Goal: Task Accomplishment & Management: Use online tool/utility

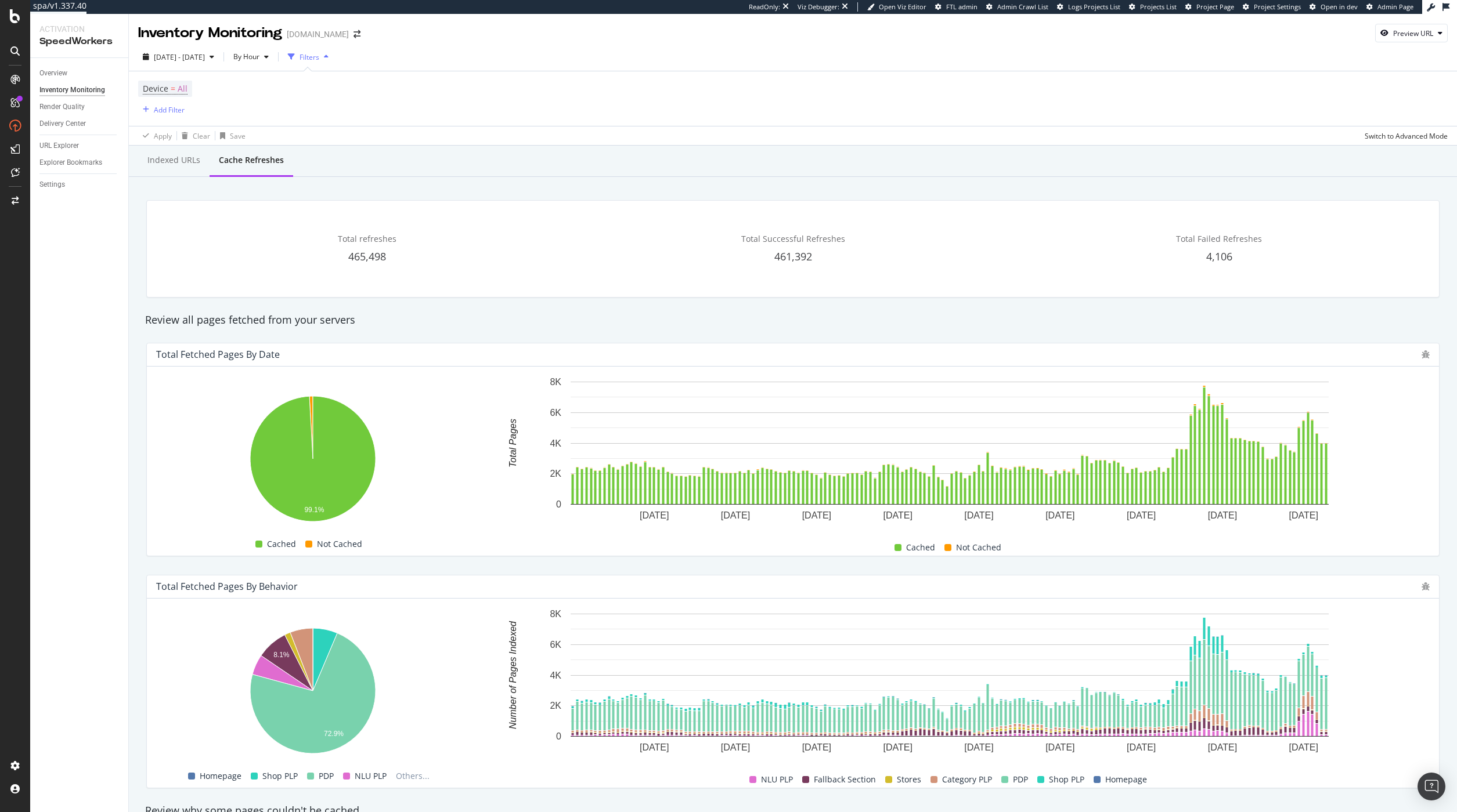
click at [1352, 309] on div "Review all pages fetched from your servers" at bounding box center [793, 320] width 1307 height 27
drag, startPoint x: 1248, startPoint y: 328, endPoint x: 1243, endPoint y: 337, distance: 10.3
click at [1248, 329] on div "Review all pages fetched from your servers" at bounding box center [793, 320] width 1307 height 27
click at [158, 156] on div "Indexed URLs" at bounding box center [174, 161] width 53 height 12
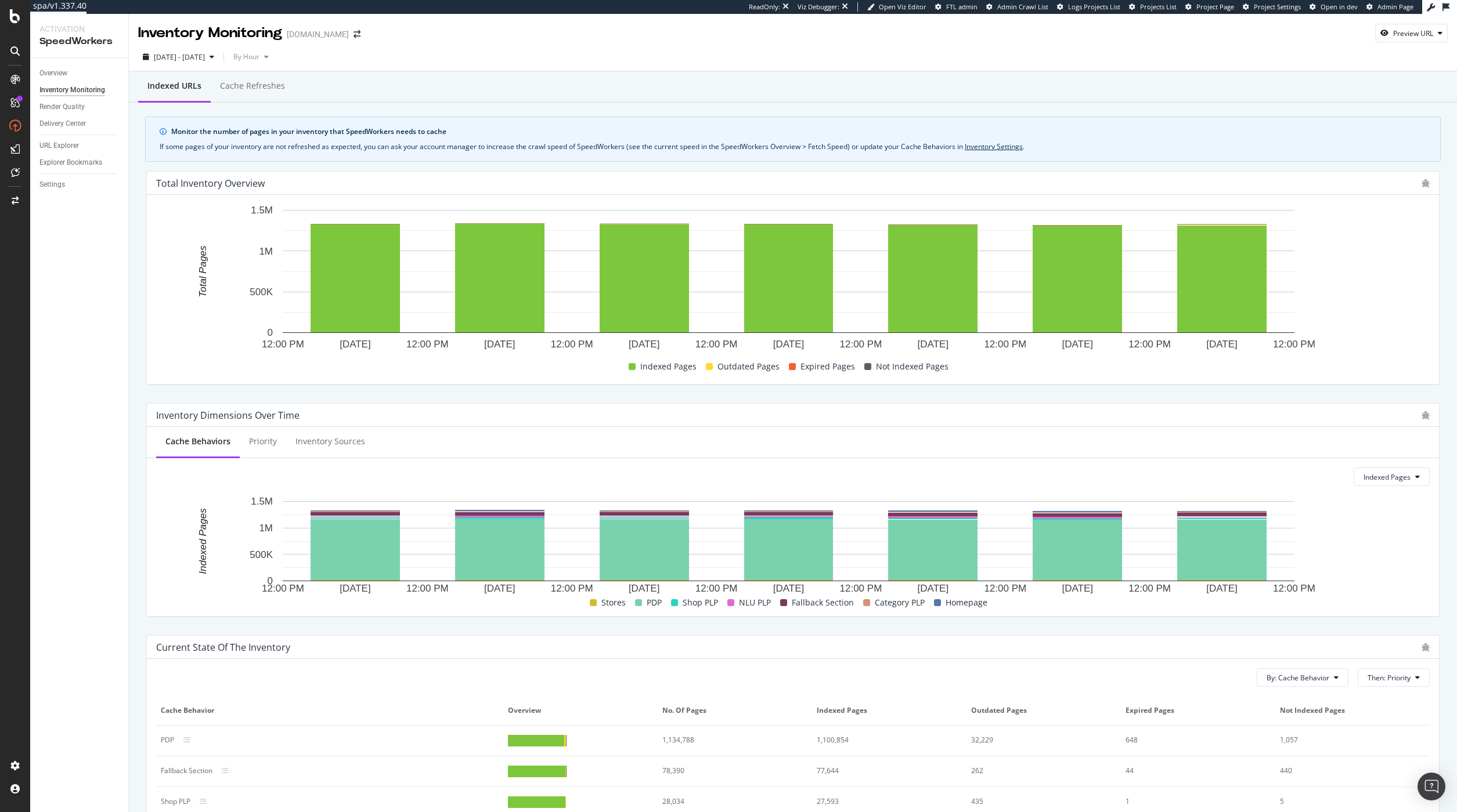
click at [1447, 191] on div "Indexed URLs Cache refreshes Monitor the number of pages in your inventory that…" at bounding box center [792, 543] width 1328 height 943
click at [271, 87] on div "Cache refreshes" at bounding box center [252, 86] width 65 height 12
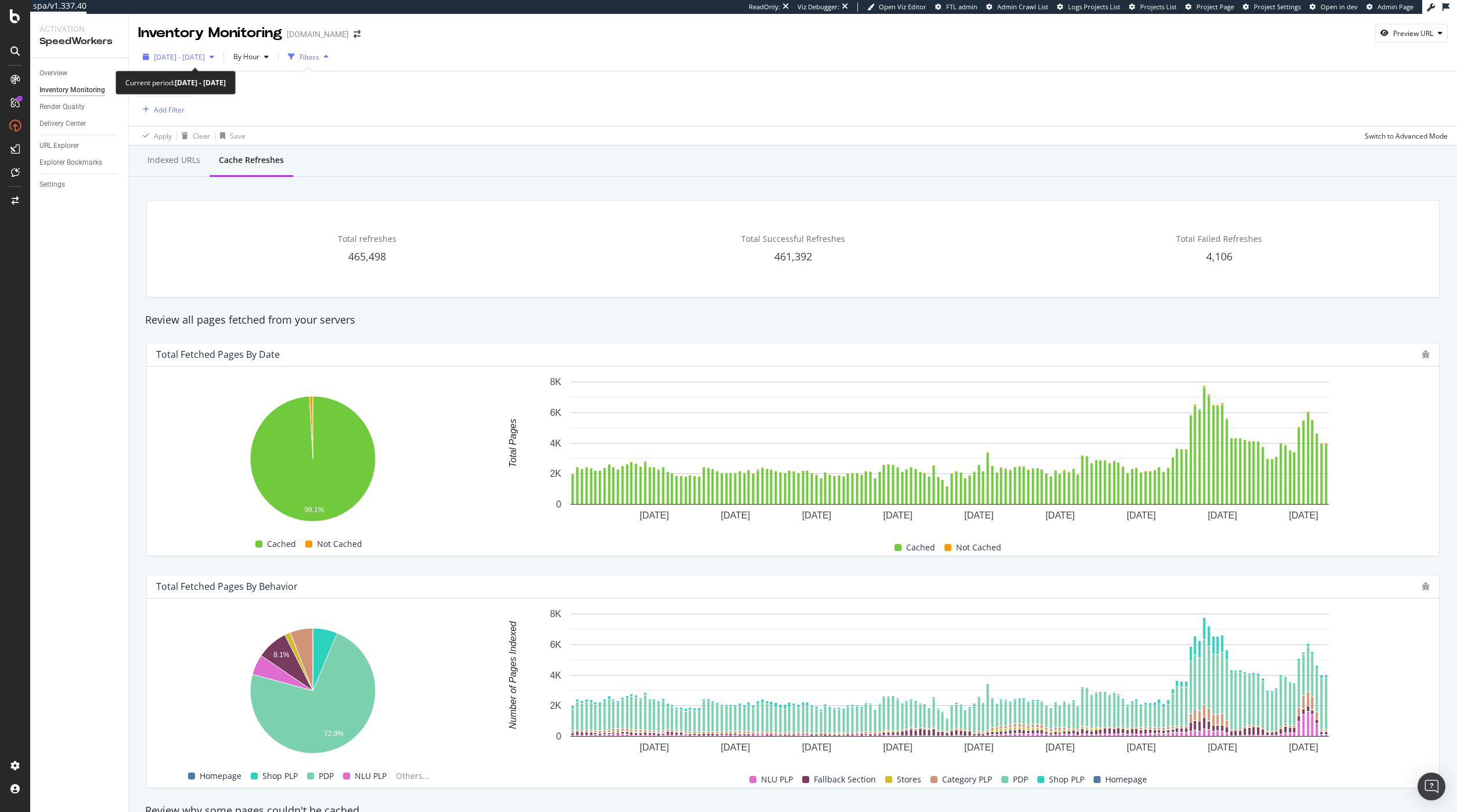
click at [205, 60] on span "2025 Sep. 12th - Sep. 18th" at bounding box center [180, 57] width 51 height 10
click at [174, 94] on div "Last 7 Days" at bounding box center [187, 95] width 37 height 10
type input "2025/09/18"
type input "2025/09/24"
click at [251, 232] on div "Apply" at bounding box center [249, 232] width 18 height 10
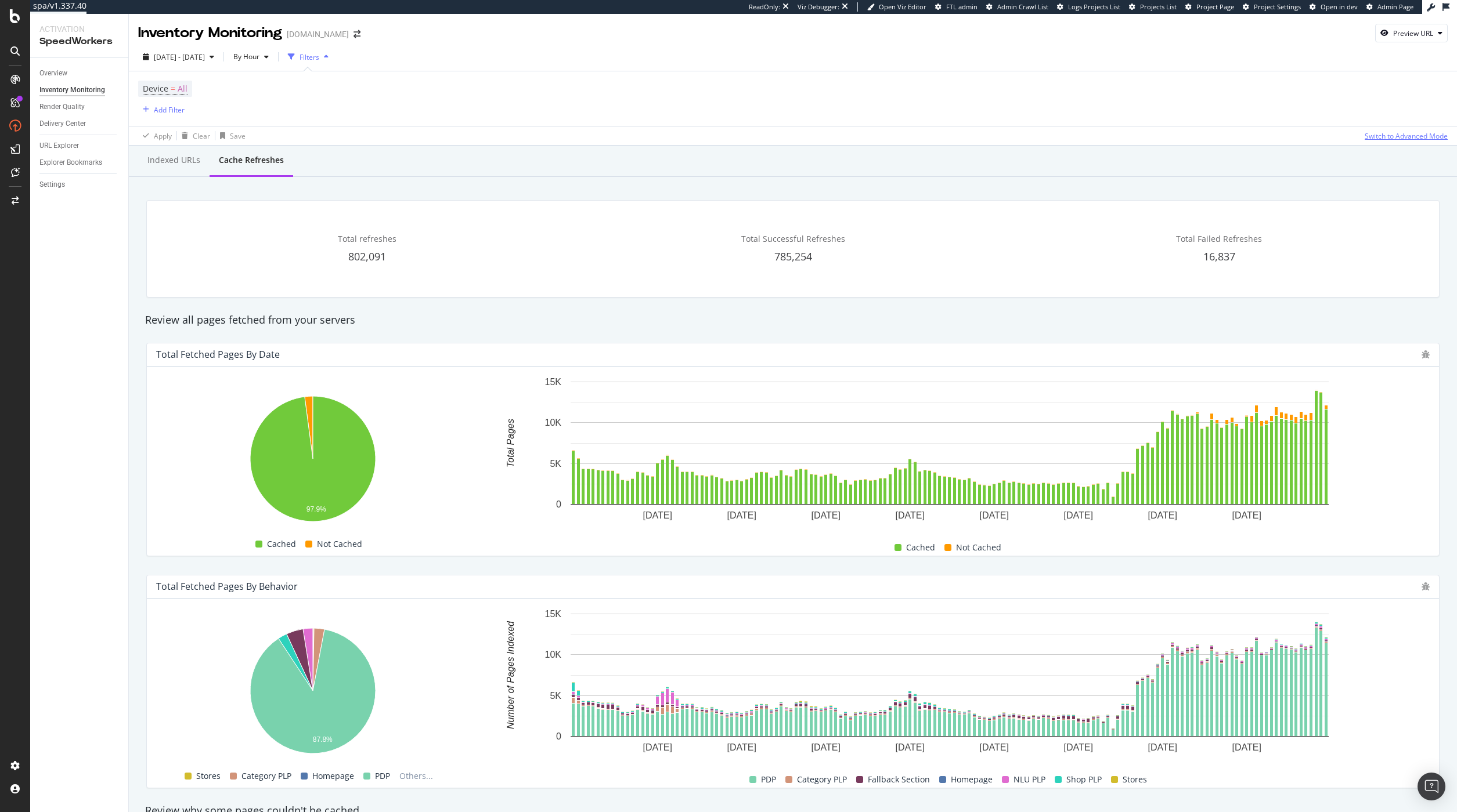
click at [1375, 136] on div "Switch to Advanced Mode" at bounding box center [1406, 136] width 83 height 10
click at [69, 180] on link "Settings" at bounding box center [80, 185] width 81 height 12
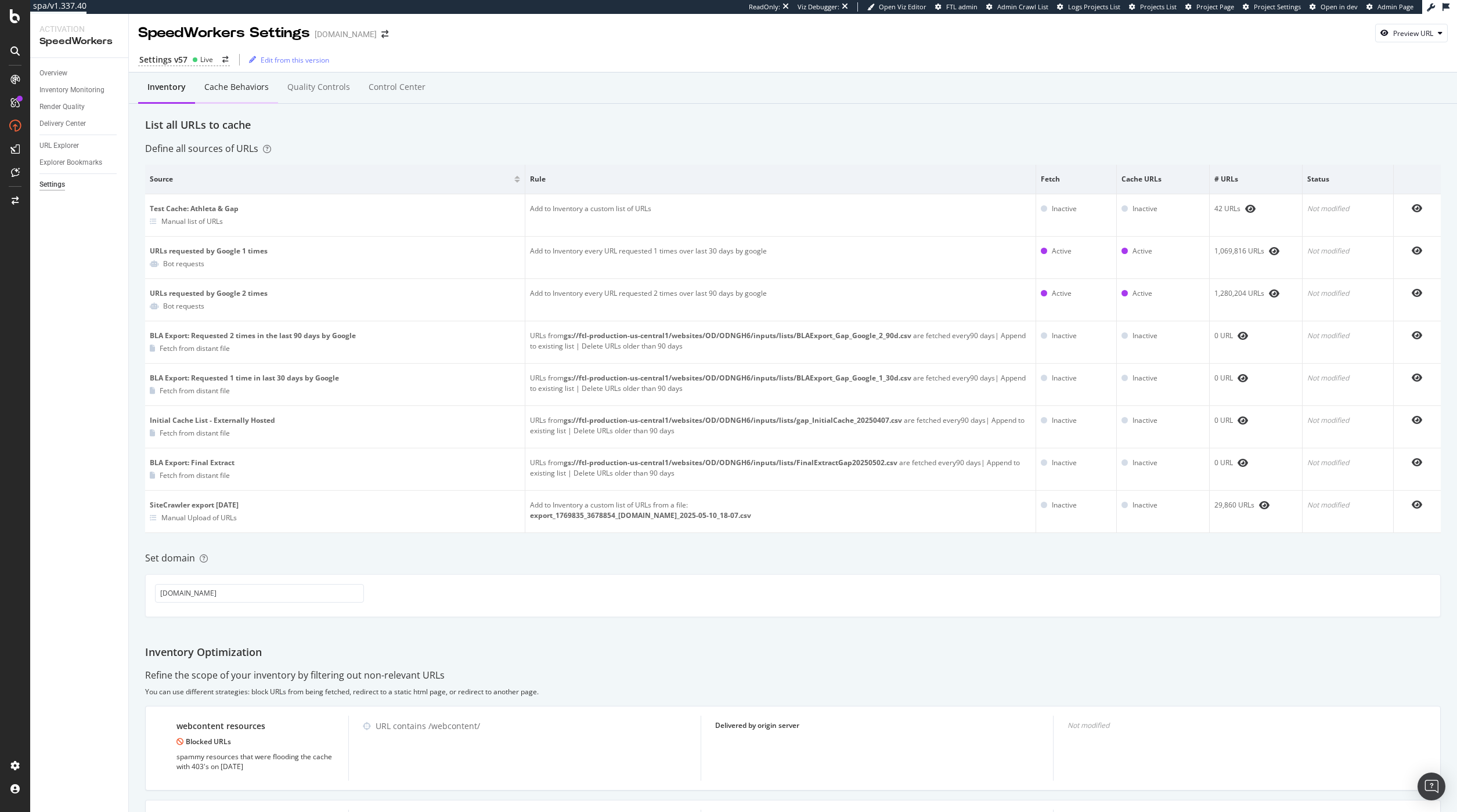
click at [235, 84] on div "Cache behaviors" at bounding box center [236, 87] width 65 height 12
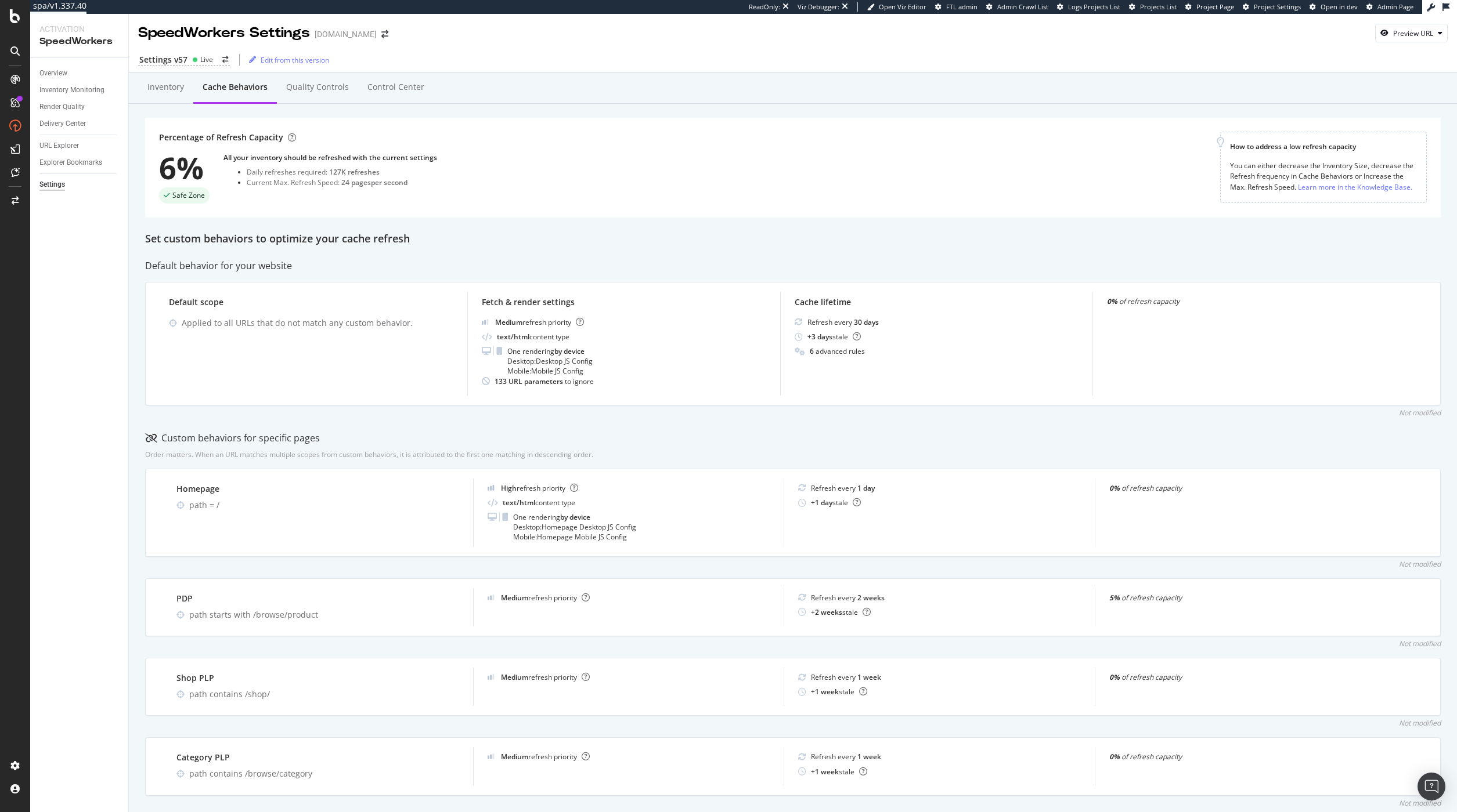
drag, startPoint x: 247, startPoint y: 182, endPoint x: 410, endPoint y: 182, distance: 163.0
click at [410, 182] on div "Current Max. Refresh Speed: 24 pages per second" at bounding box center [341, 182] width 190 height 10
copy div "Current Max. Refresh Speed: 24 pages per second"
click at [536, 172] on div "Percentage of Refresh Capacity 6% Safe Zone All your inventory should be refres…" at bounding box center [689, 167] width 1061 height 72
click at [318, 94] on div "Quality Controls" at bounding box center [317, 88] width 81 height 32
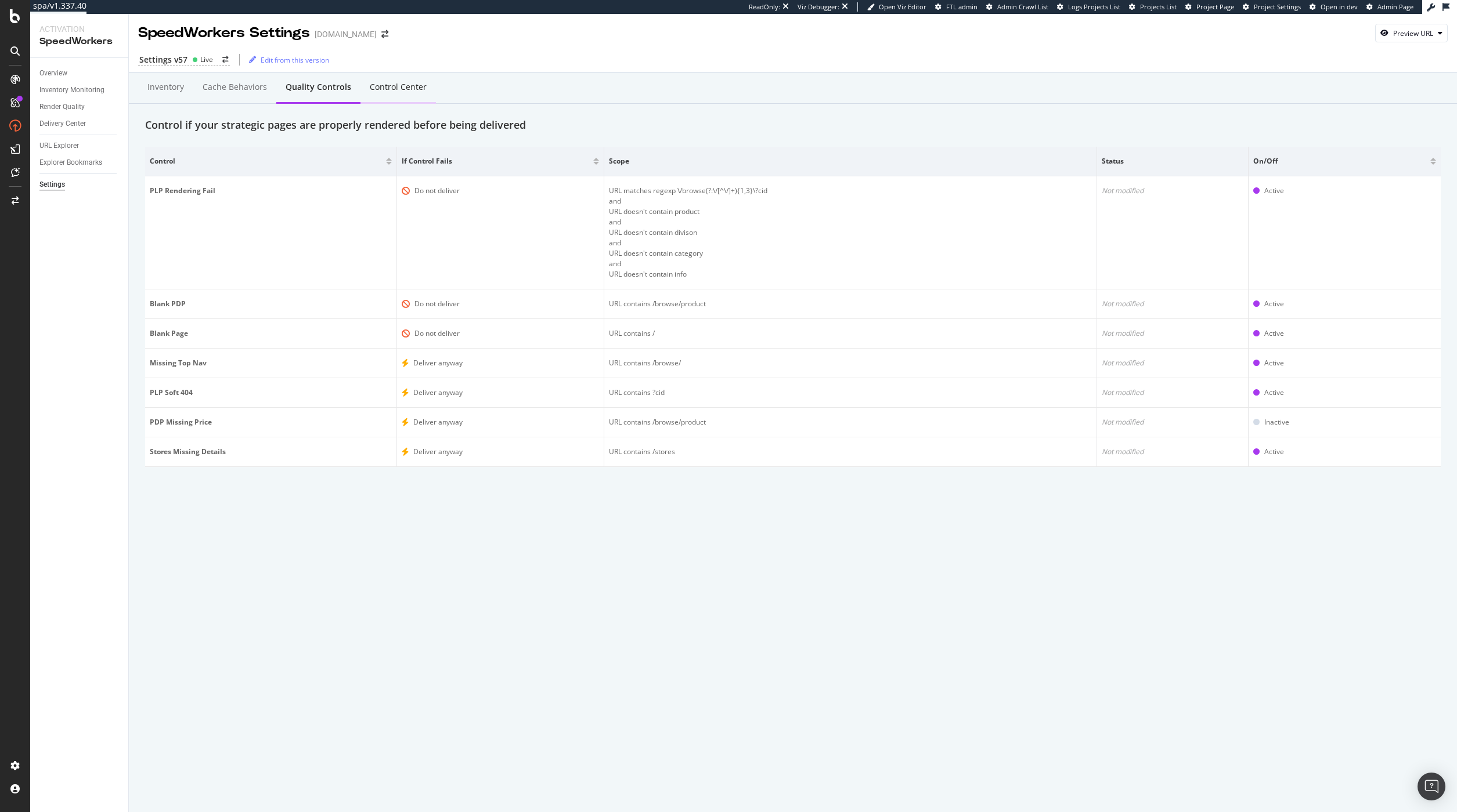
click at [413, 93] on div "Control Center" at bounding box center [398, 87] width 57 height 12
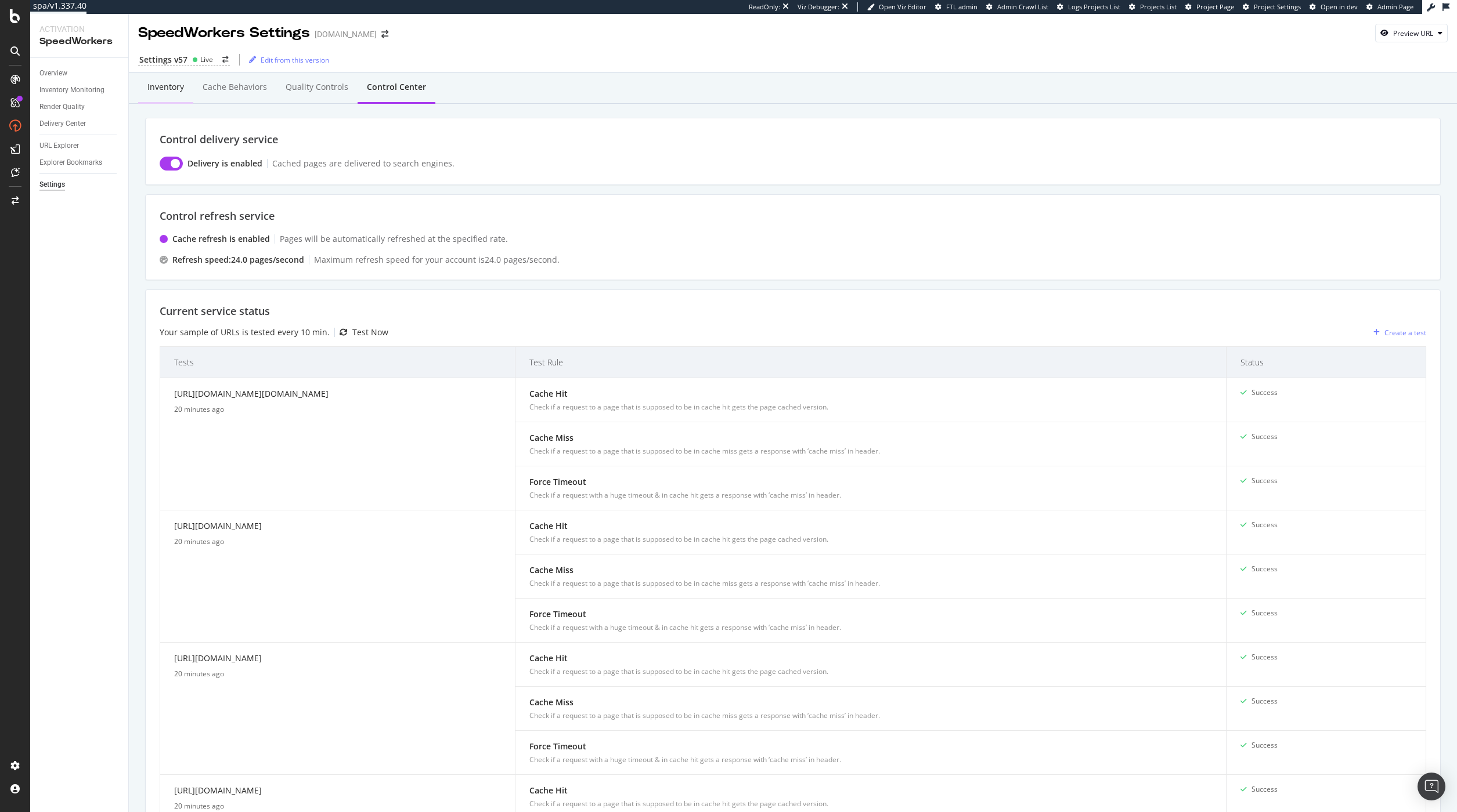
click at [166, 91] on div "Inventory" at bounding box center [166, 87] width 37 height 12
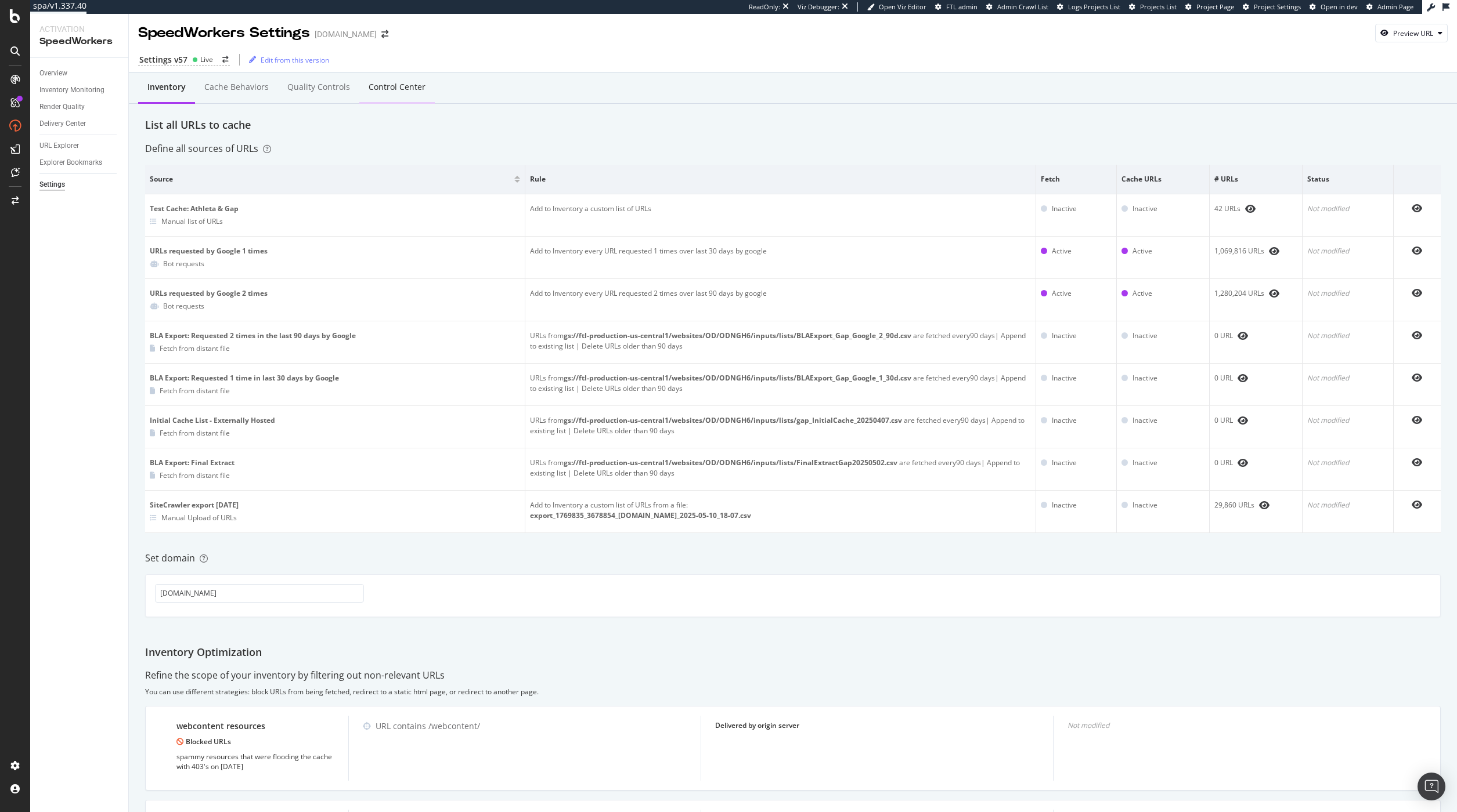
click at [398, 89] on div "Control Center" at bounding box center [397, 87] width 57 height 12
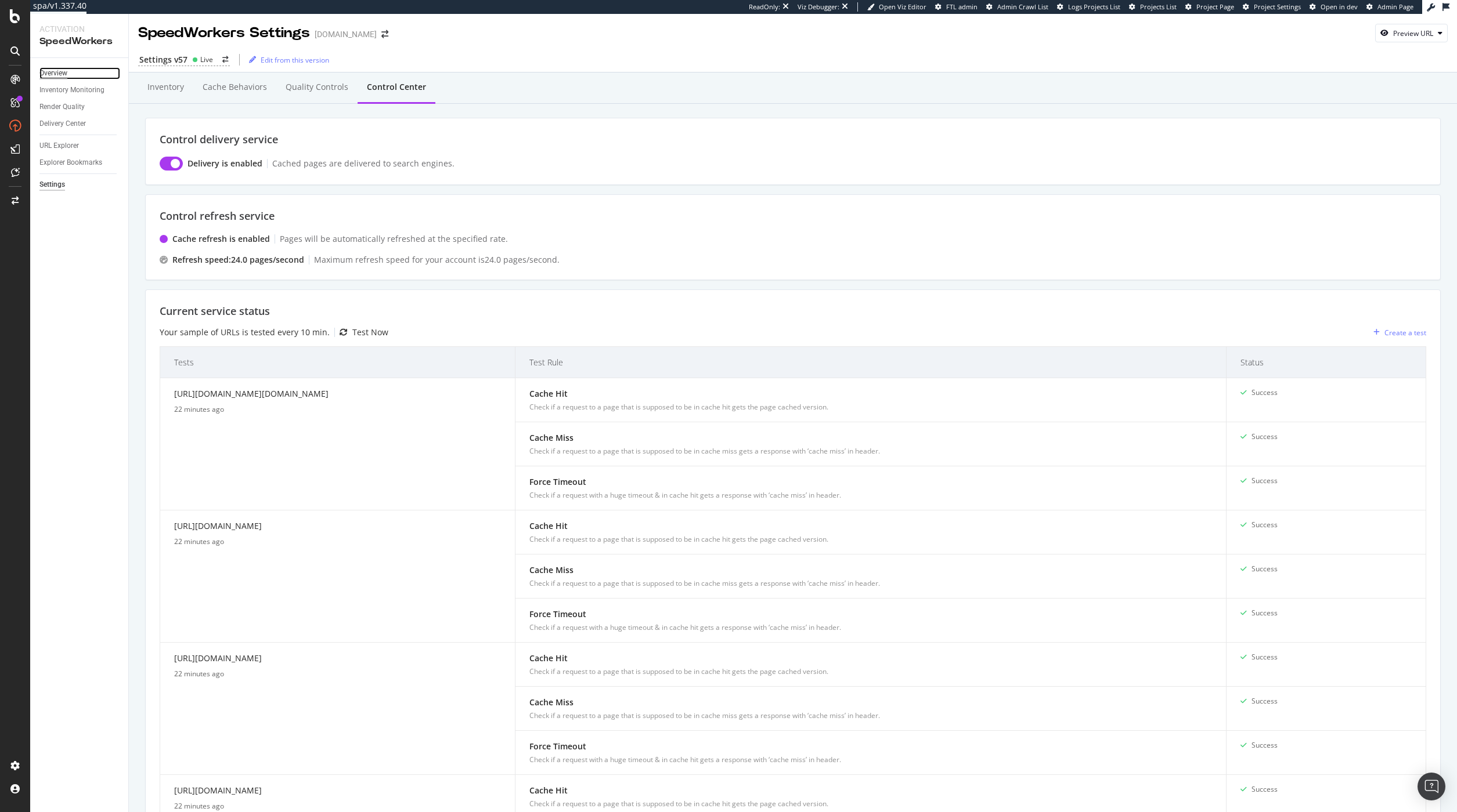
click at [60, 76] on div "Overview" at bounding box center [53, 73] width 28 height 12
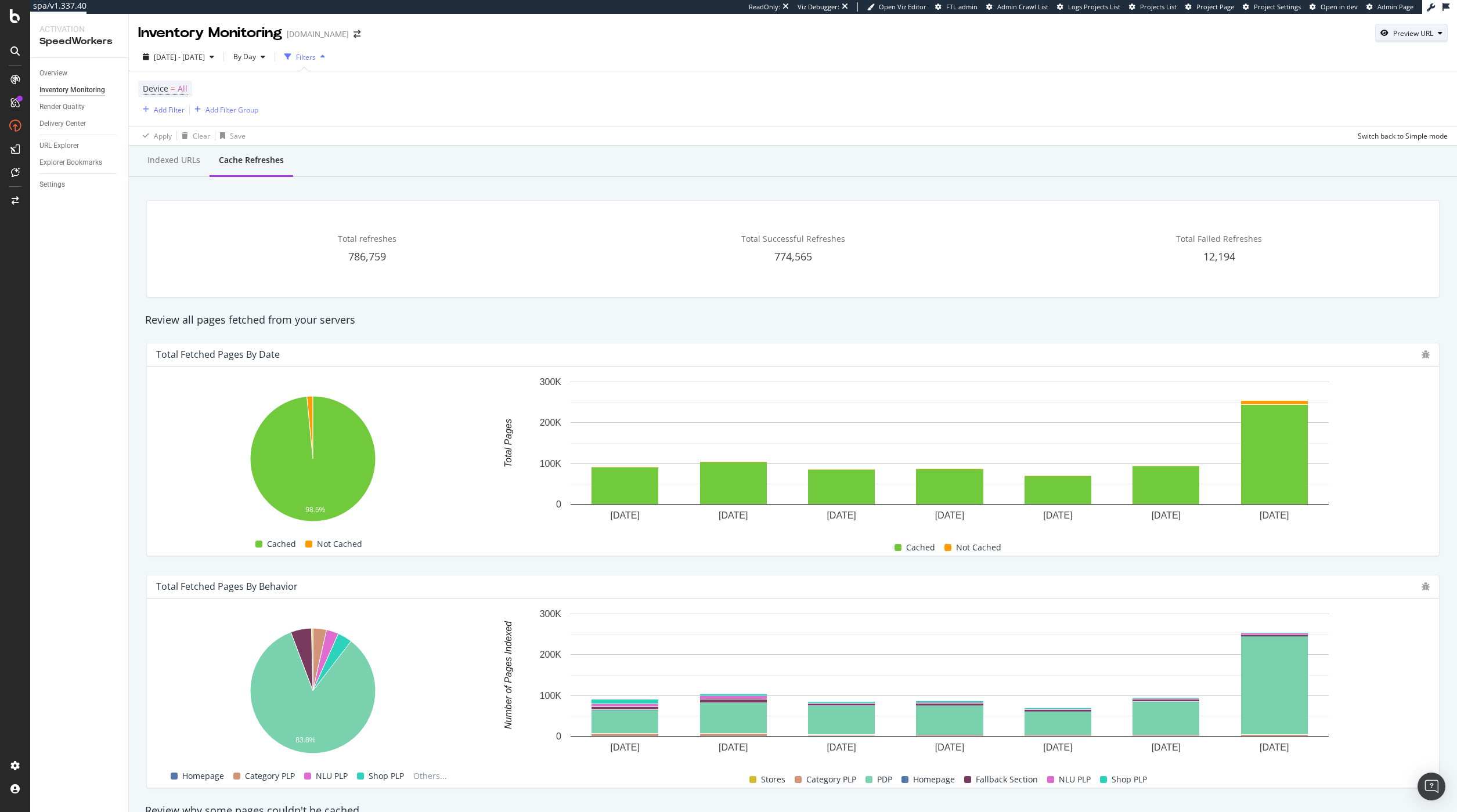
click at [1437, 31] on div "button" at bounding box center [1440, 33] width 14 height 7
click at [1158, 72] on div "Device = All Add Filter Add Filter Group" at bounding box center [793, 98] width 1309 height 54
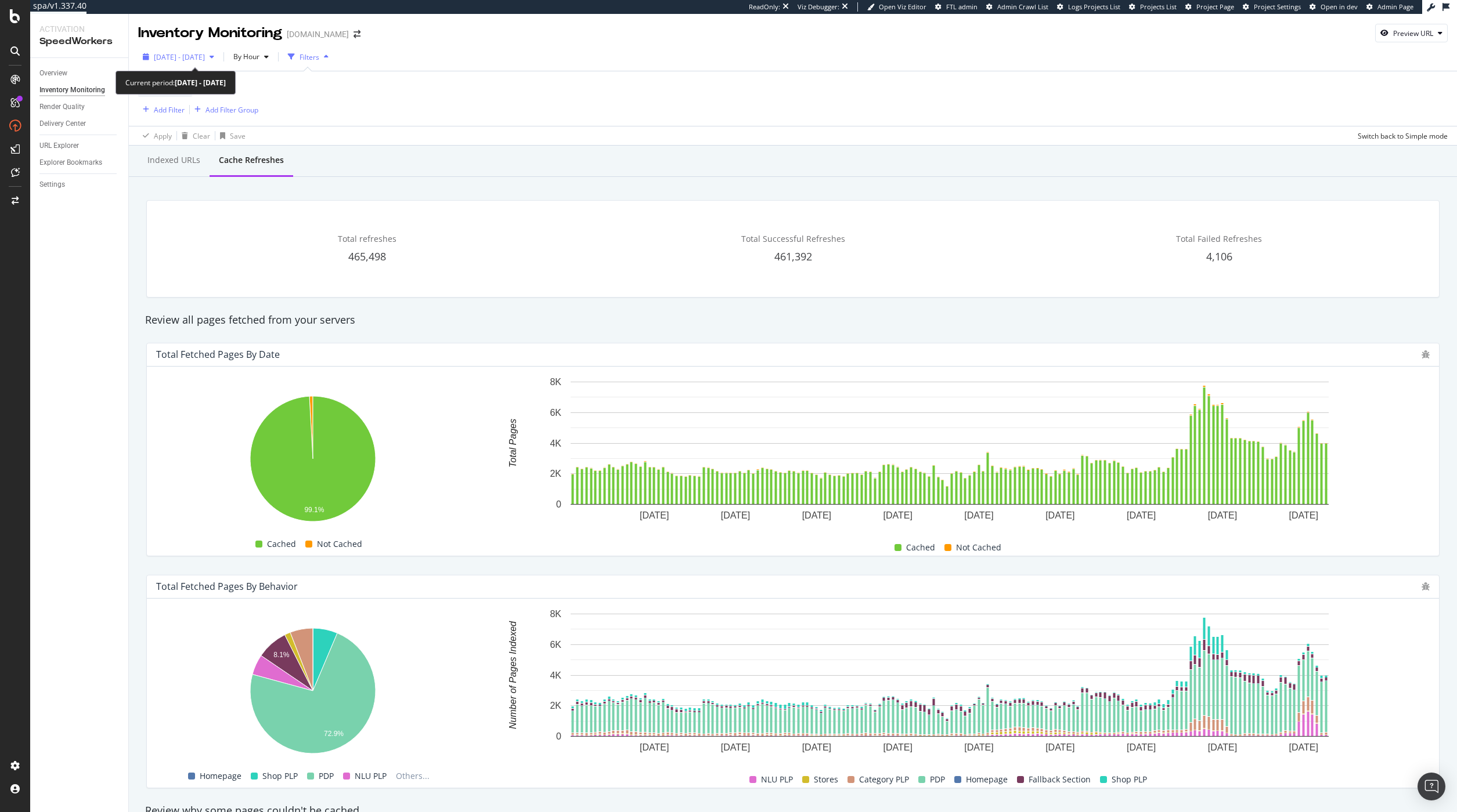
click at [205, 58] on span "2025 Sep. 12th - Sep. 18th" at bounding box center [180, 57] width 51 height 10
click at [179, 98] on div "Last 7 Days" at bounding box center [187, 95] width 37 height 10
type input "2025/09/18"
type input "2025/09/24"
click at [246, 227] on div "Apply" at bounding box center [249, 232] width 18 height 10
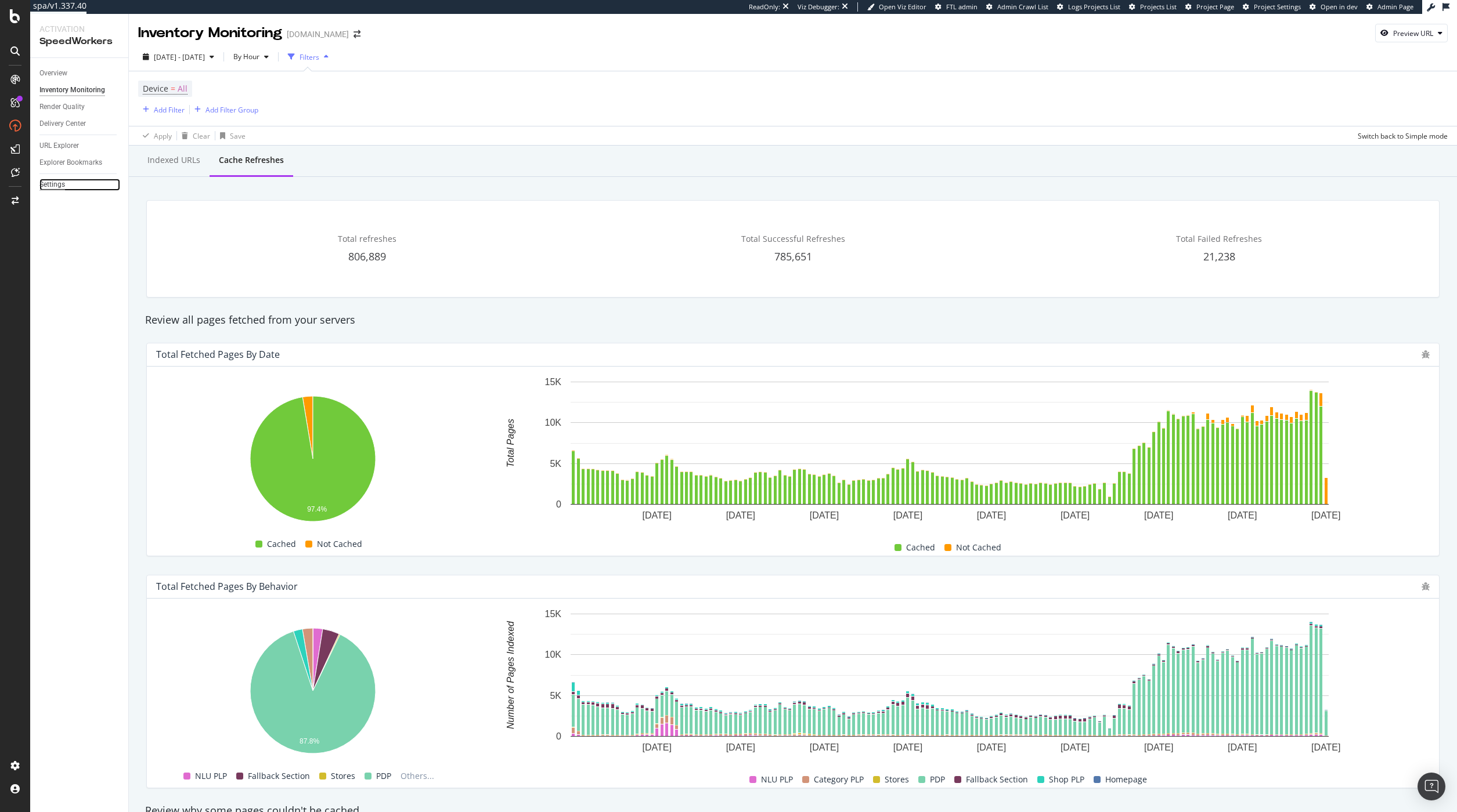
click at [54, 186] on div "Settings" at bounding box center [52, 185] width 25 height 12
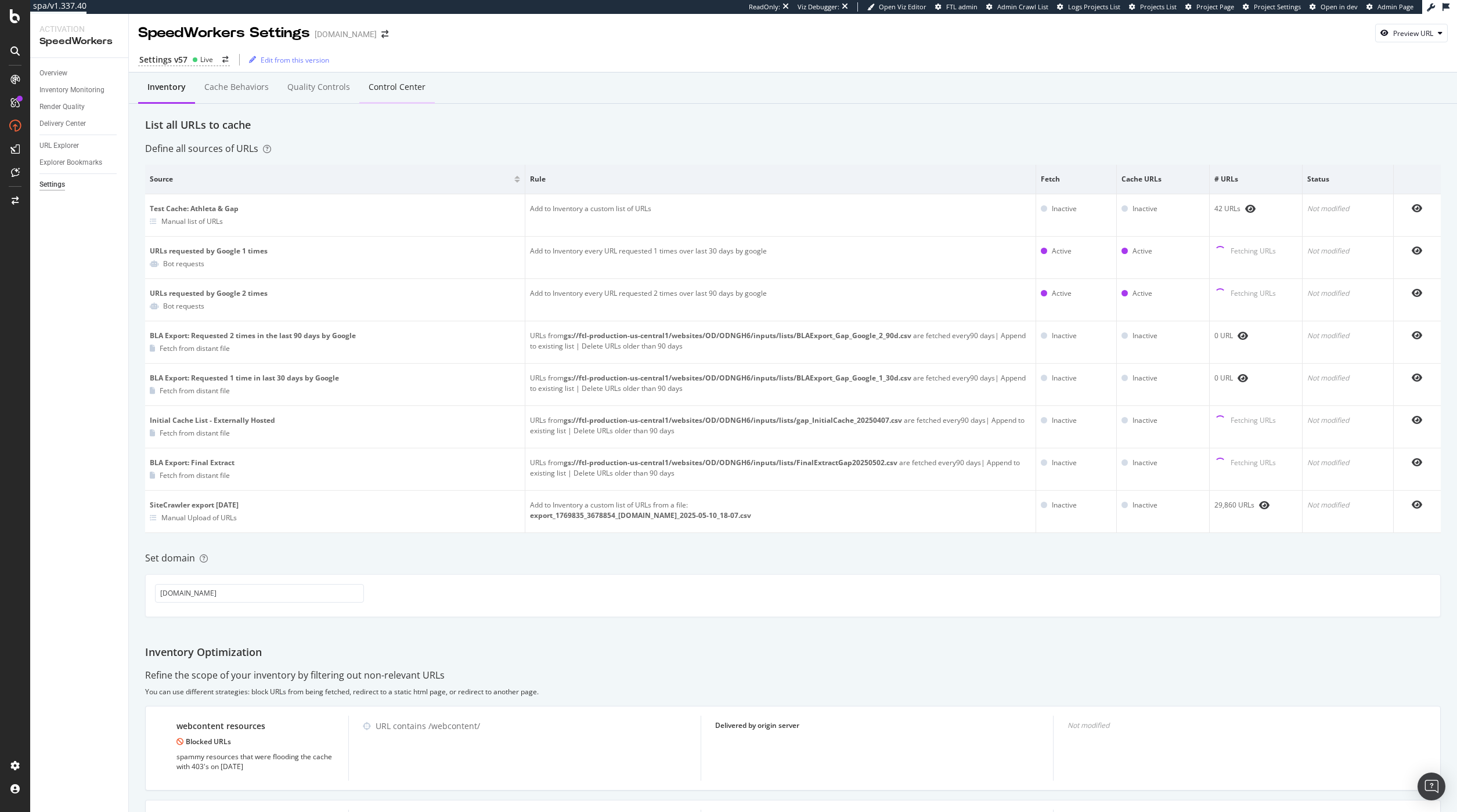
click at [402, 94] on div "Control Center" at bounding box center [396, 88] width 75 height 32
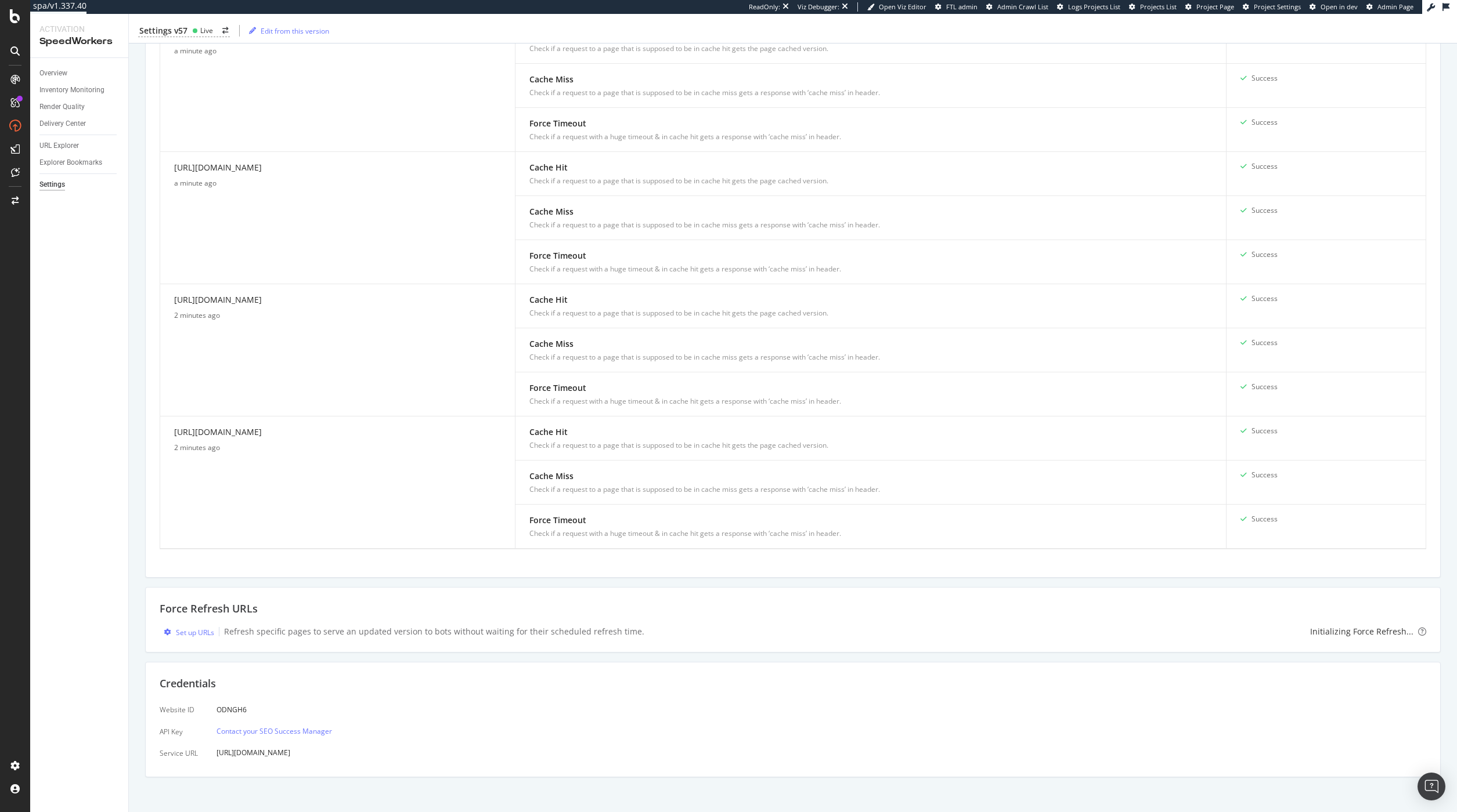
scroll to position [628, 0]
drag, startPoint x: 1425, startPoint y: 621, endPoint x: 1367, endPoint y: 631, distance: 58.9
click at [1367, 631] on div "Force Refresh URLs Set up URLs Refresh specific pages to serve an updated versi…" at bounding box center [793, 615] width 1295 height 65
click at [1326, 626] on div "Initializing Force Refresh..." at bounding box center [1362, 627] width 103 height 12
drag, startPoint x: 1307, startPoint y: 626, endPoint x: 1456, endPoint y: 636, distance: 149.3
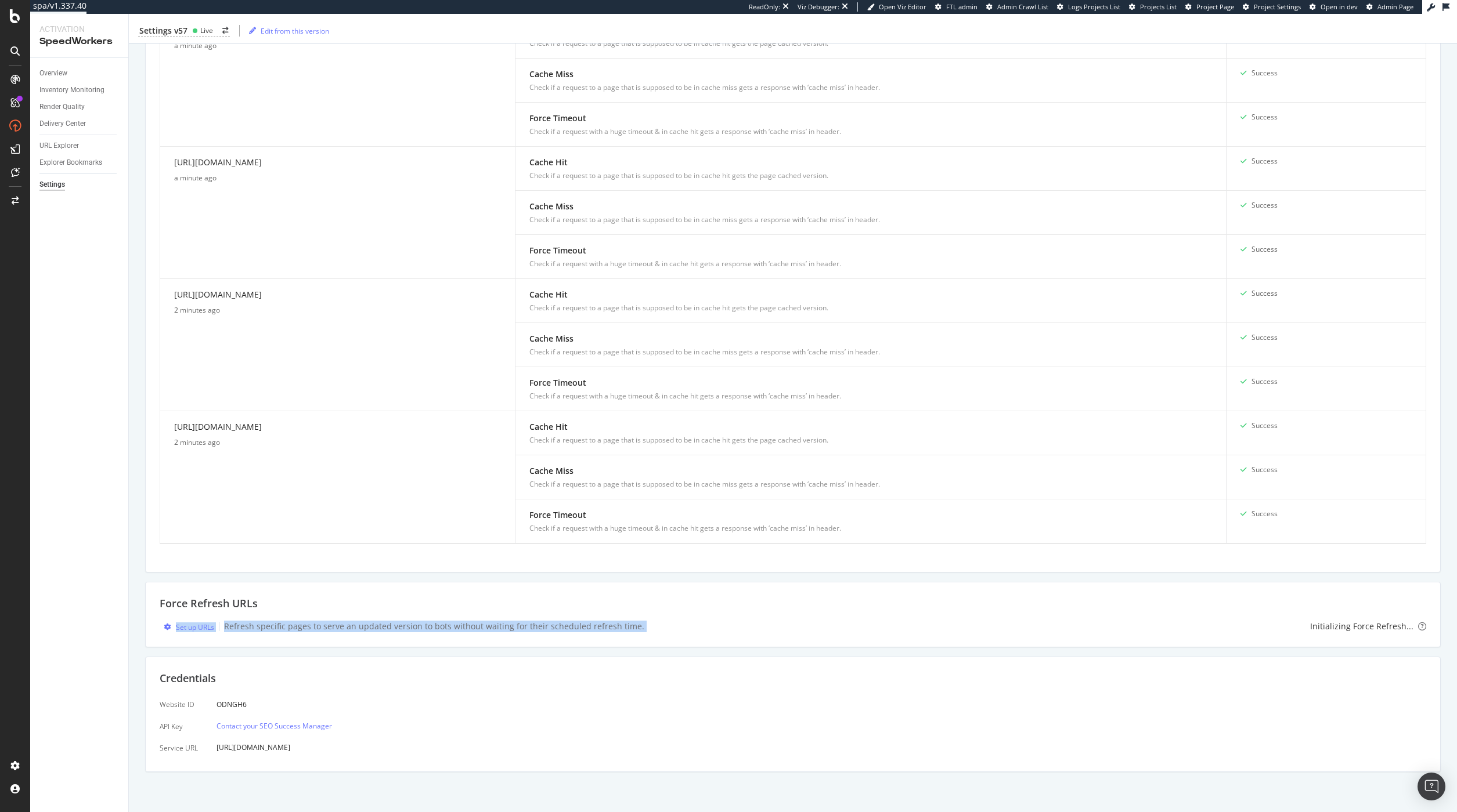
click at [1443, 619] on div "Inventory Cache behaviors Quality Controls Control Center Control delivery serv…" at bounding box center [792, 129] width 1328 height 1369
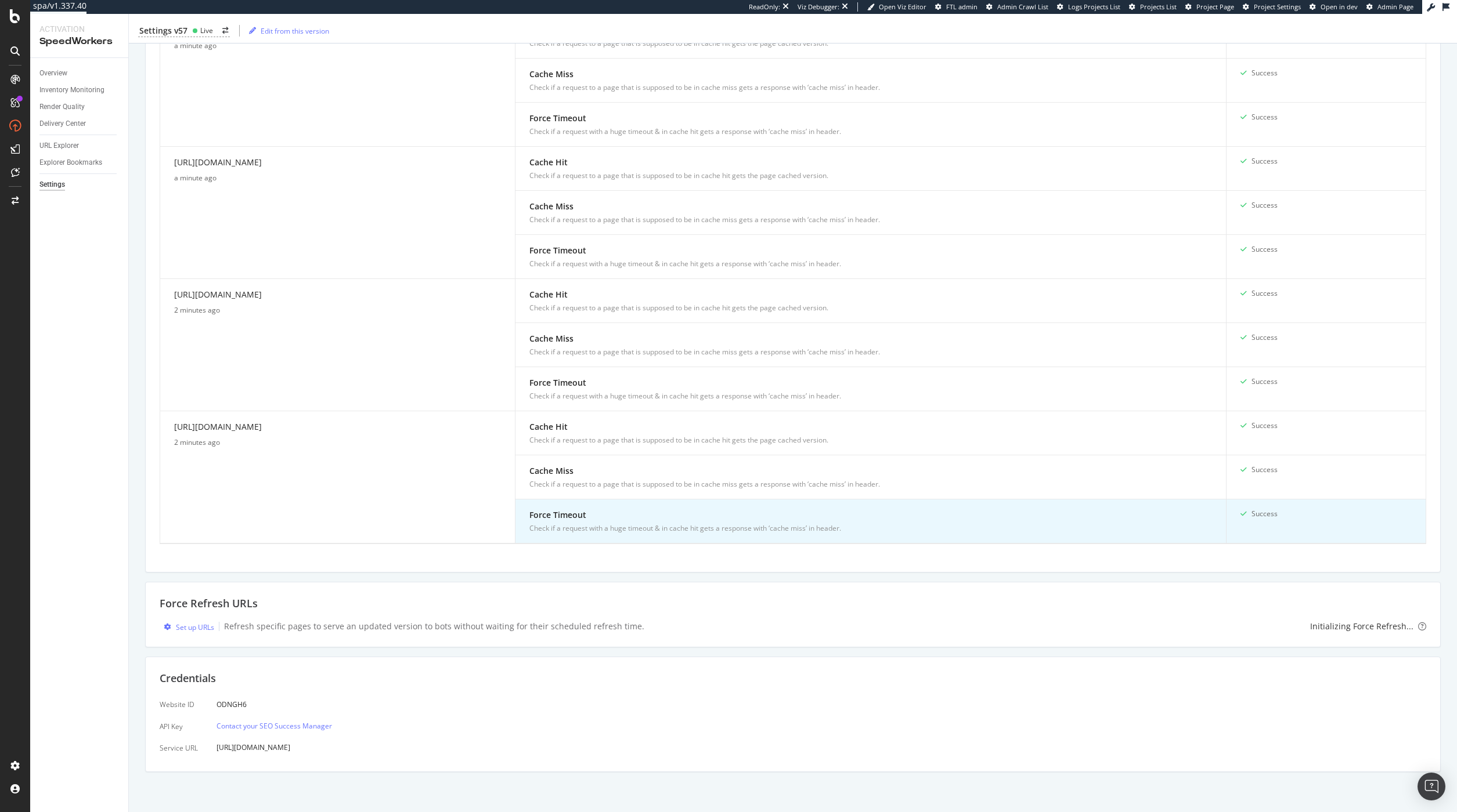
drag, startPoint x: 1136, startPoint y: 626, endPoint x: 563, endPoint y: 509, distance: 584.8
click at [1133, 625] on div "Set up URLs Refresh specific pages to serve an updated version to bots without …" at bounding box center [793, 627] width 1267 height 12
